Goal: Browse casually

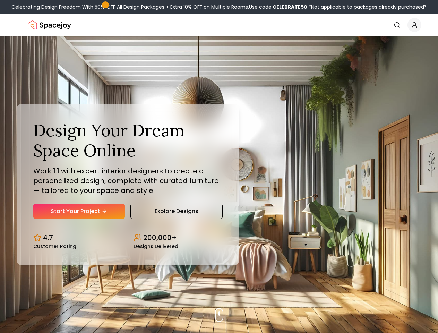
click at [0, 0] on button "How It Works" at bounding box center [0, 0] width 0 height 0
click at [0, 0] on button "Design Portfolio" at bounding box center [0, 0] width 0 height 0
click at [0, 0] on img "Global" at bounding box center [0, 0] width 0 height 0
